Goal: Information Seeking & Learning: Learn about a topic

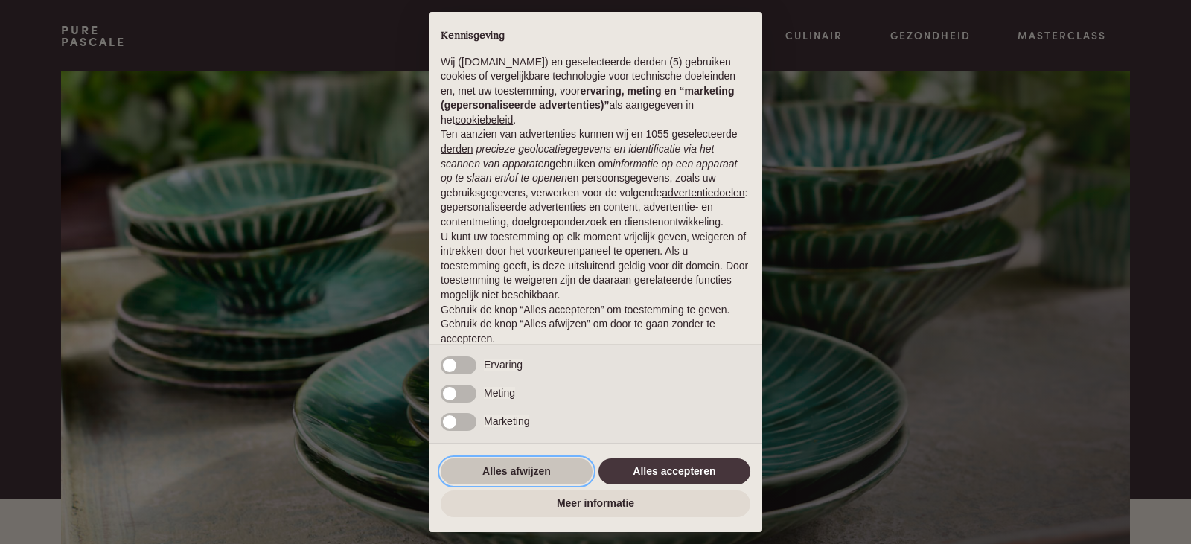
click at [542, 474] on button "Alles afwijzen" at bounding box center [517, 472] width 152 height 27
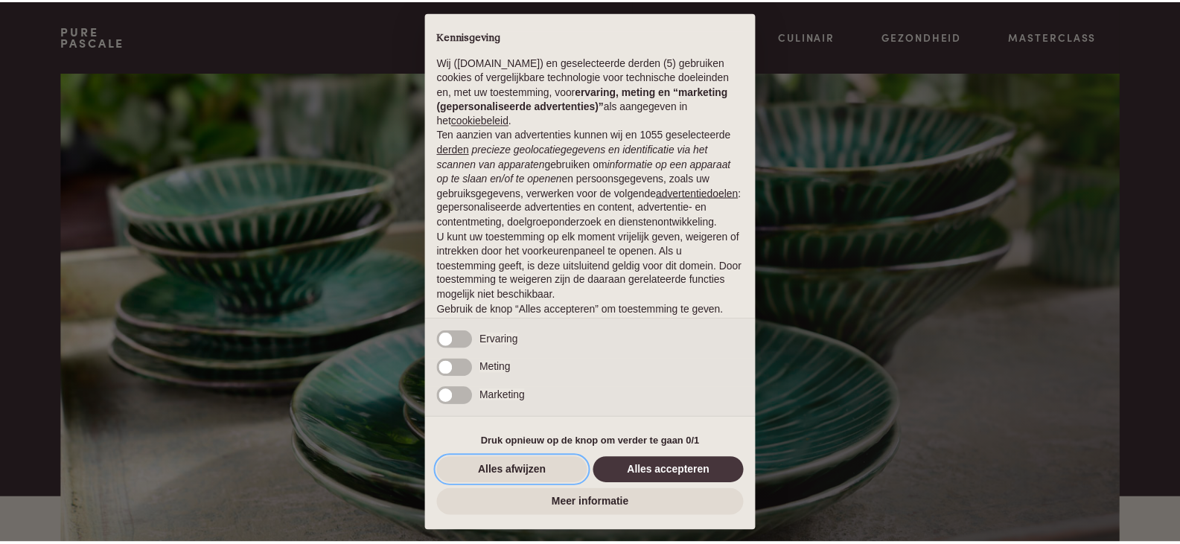
scroll to position [54, 0]
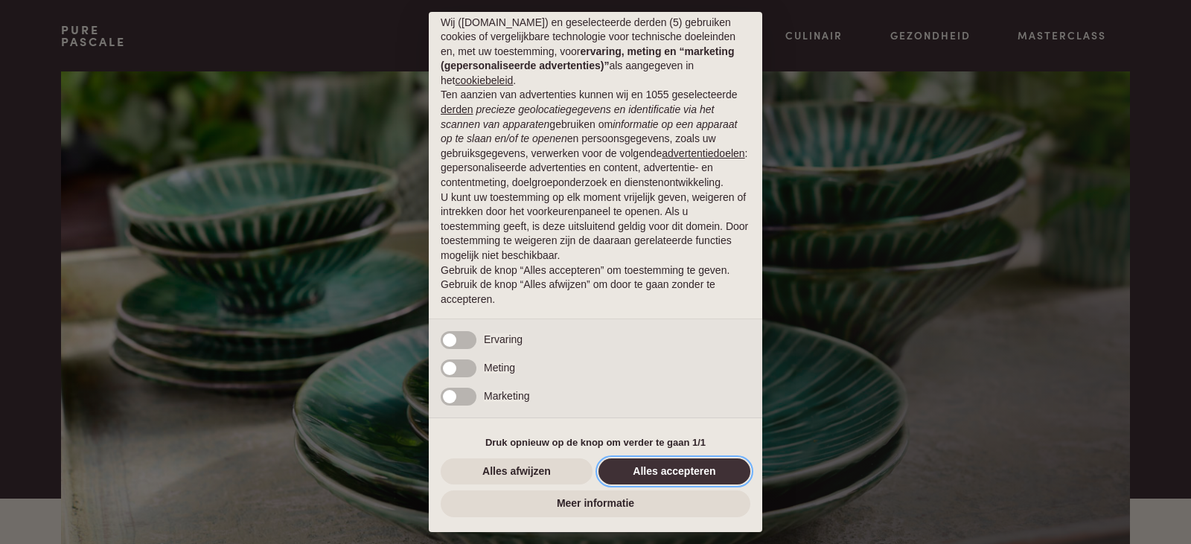
click at [664, 470] on button "Alles accepteren" at bounding box center [674, 472] width 152 height 27
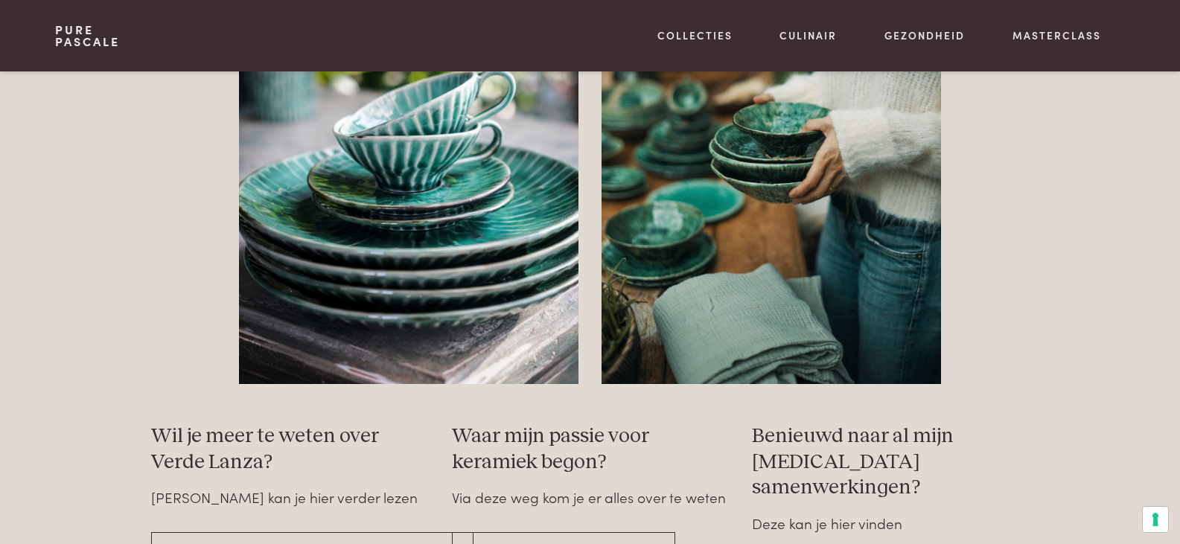
scroll to position [2605, 0]
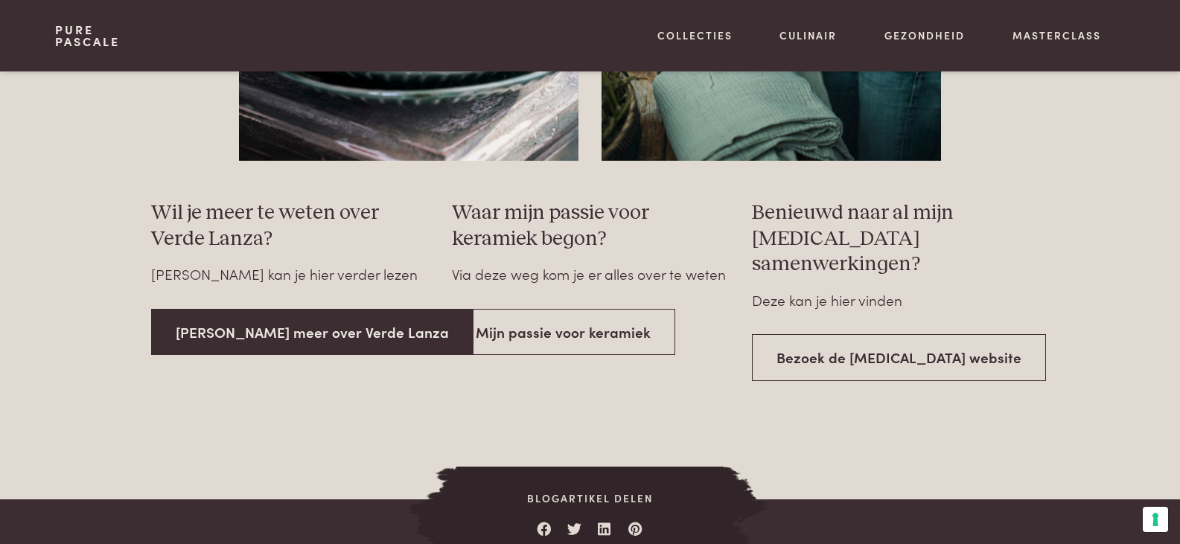
click at [320, 340] on link "Lees meer over Verde Lanza" at bounding box center [312, 332] width 322 height 47
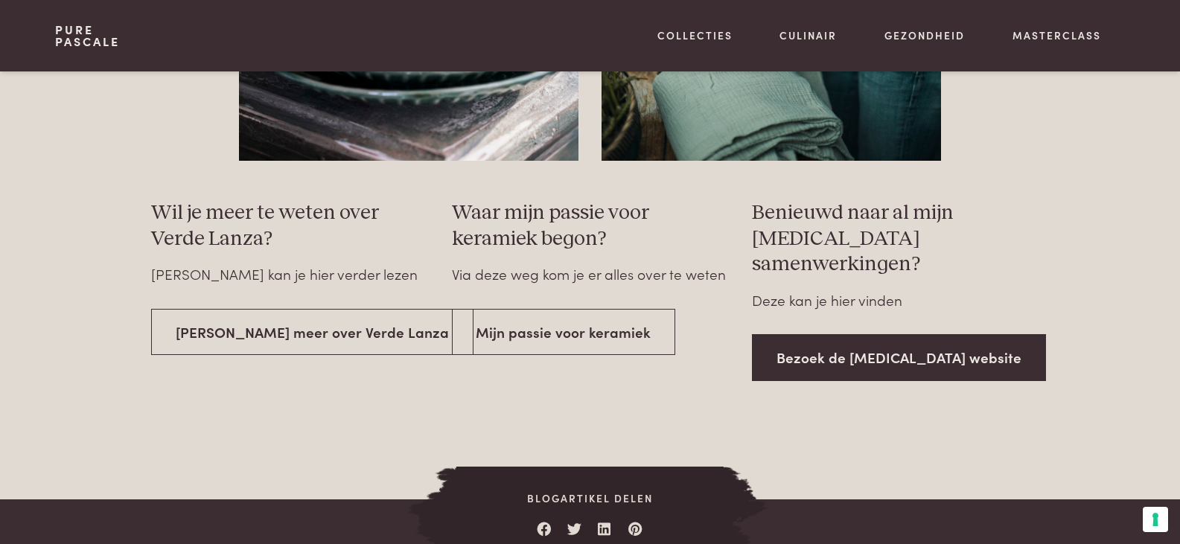
click at [849, 336] on link "Bezoek de Serax website" at bounding box center [899, 357] width 294 height 47
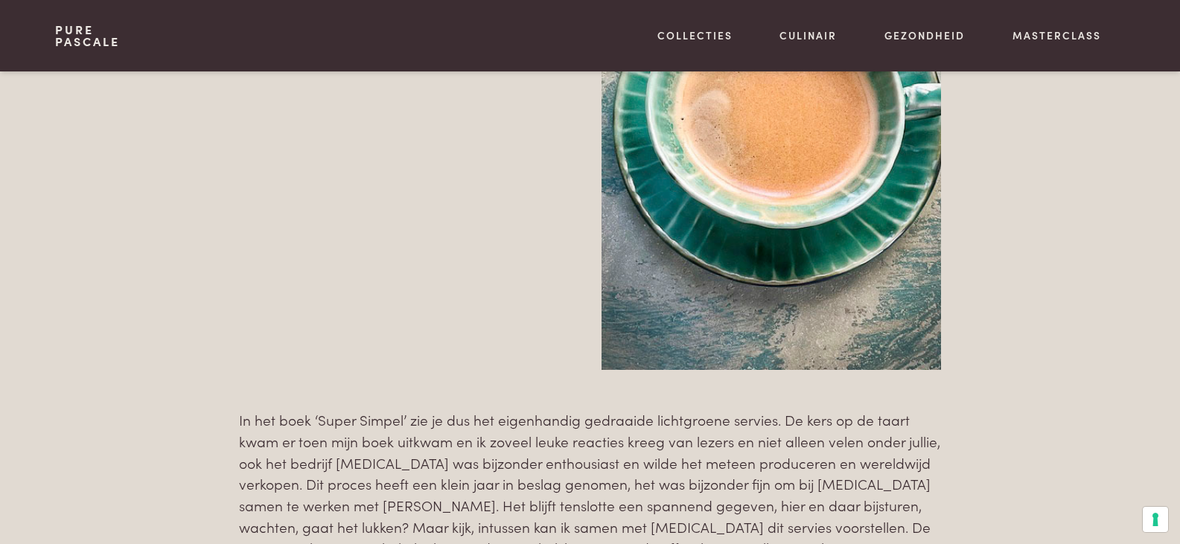
scroll to position [4414, 0]
